Goal: Check status: Check status

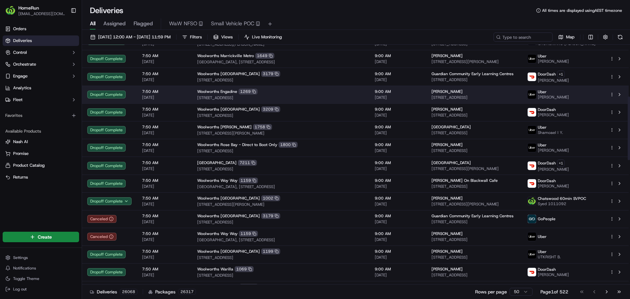
scroll to position [197, 0]
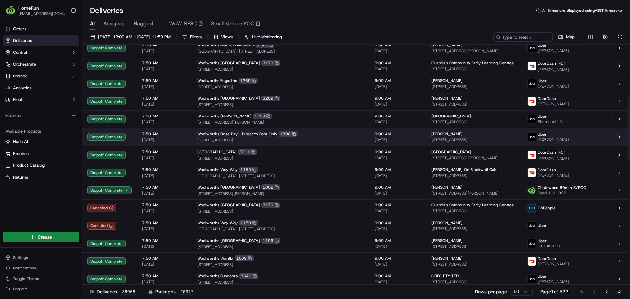
click at [323, 135] on div "Woolworths Rose Bay - Direct to Boot Only 1800" at bounding box center [280, 134] width 167 height 6
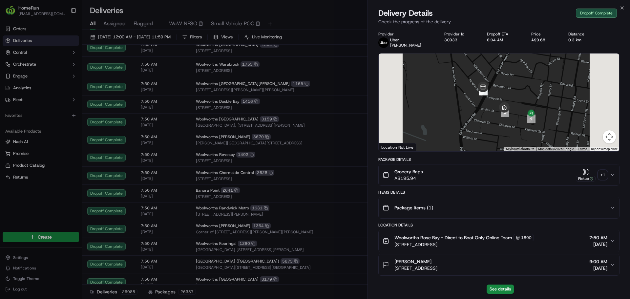
scroll to position [197, 0]
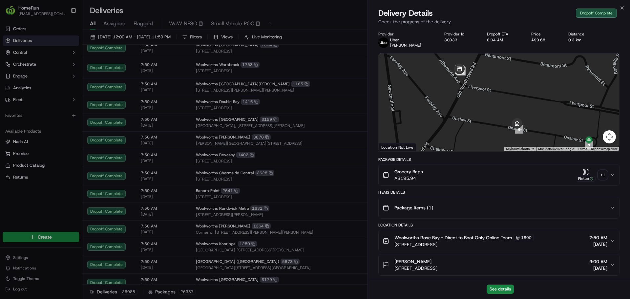
drag, startPoint x: 465, startPoint y: 99, endPoint x: 469, endPoint y: 95, distance: 5.4
click at [501, 128] on div at bounding box center [499, 103] width 241 height 98
drag, startPoint x: 522, startPoint y: 105, endPoint x: 487, endPoint y: 80, distance: 43.6
click at [487, 80] on div at bounding box center [499, 103] width 241 height 98
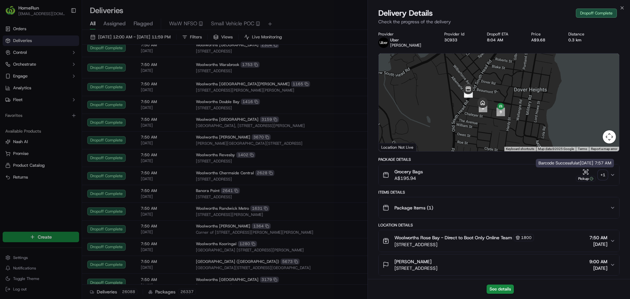
click at [589, 176] on div "Pickup" at bounding box center [586, 179] width 20 height 6
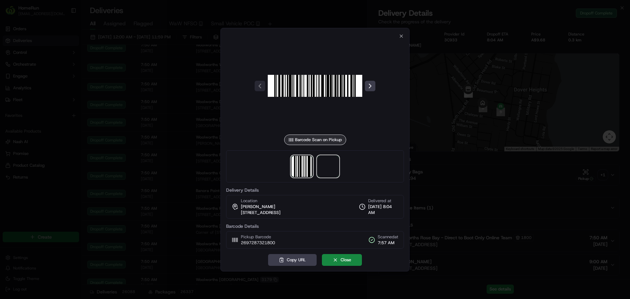
click at [337, 169] on span at bounding box center [328, 166] width 21 height 21
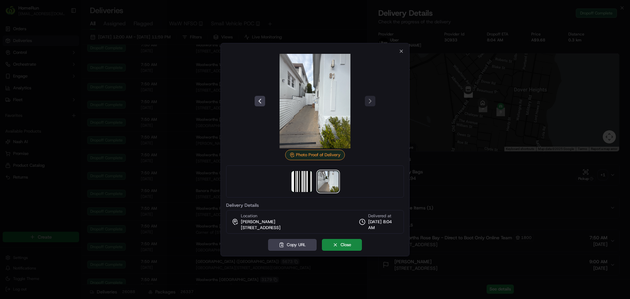
click at [503, 98] on div at bounding box center [315, 149] width 630 height 299
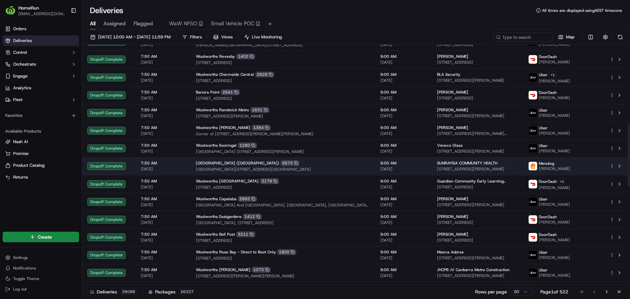
scroll to position [394, 0]
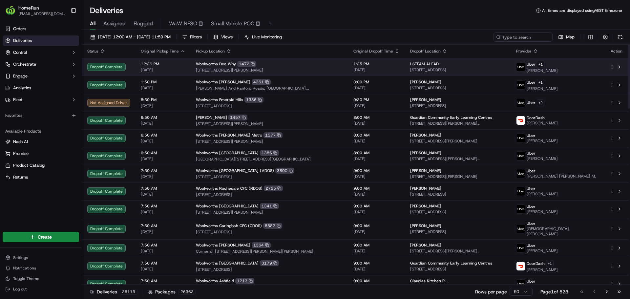
click at [311, 65] on div "[PERSON_NAME] Why 1472" at bounding box center [269, 64] width 147 height 6
